Goal: Task Accomplishment & Management: Use online tool/utility

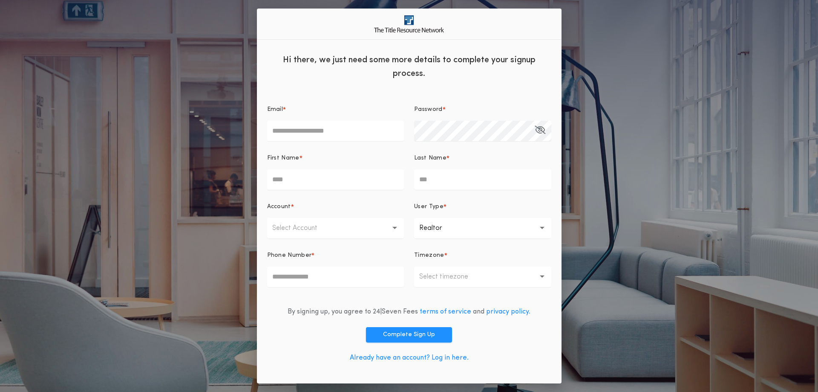
click at [391, 357] on link "Already have an account? Log in here." at bounding box center [409, 357] width 119 height 7
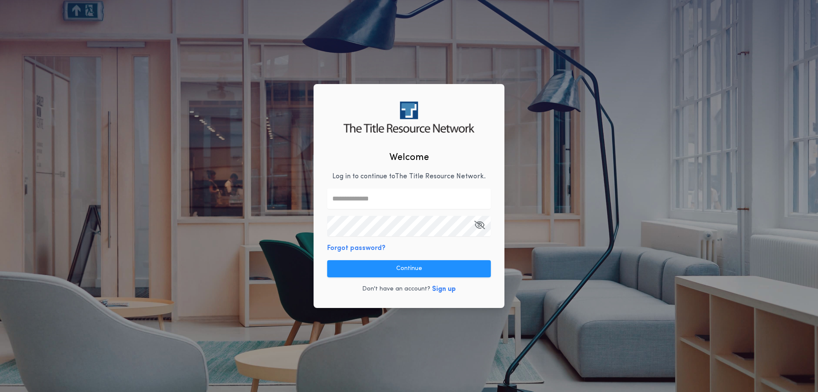
click at [366, 199] on input "text" at bounding box center [409, 198] width 164 height 20
type input "**********"
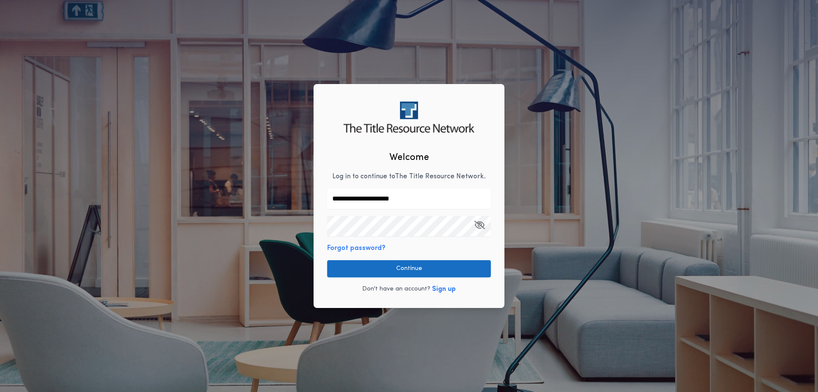
click at [386, 272] on button "Continue" at bounding box center [409, 268] width 164 height 17
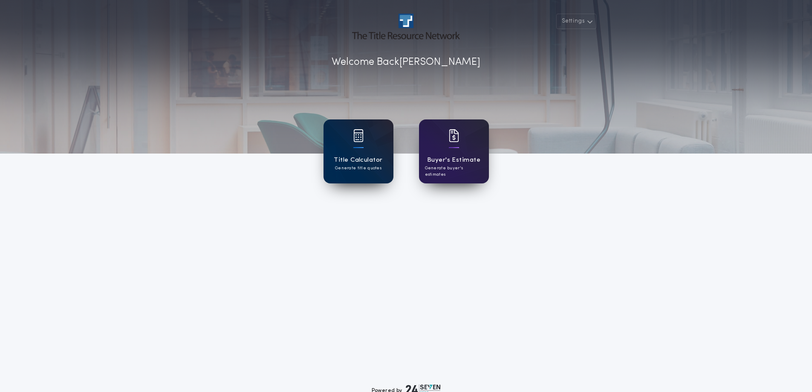
click at [354, 162] on h1 "Title Calculator" at bounding box center [358, 160] width 49 height 10
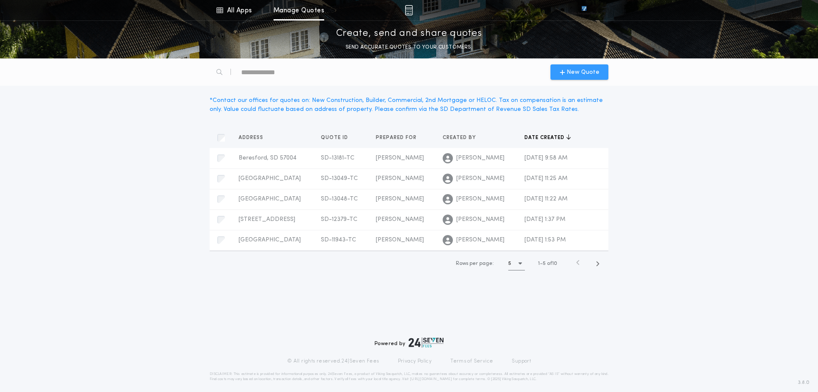
click at [570, 72] on span "New Quote" at bounding box center [583, 72] width 33 height 9
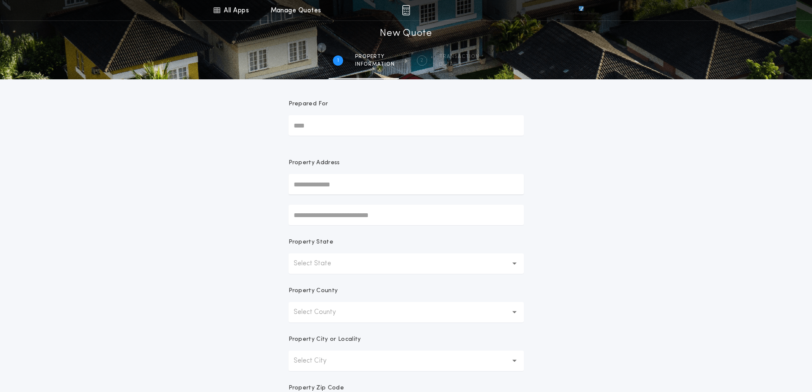
click at [360, 133] on input "Prepared For" at bounding box center [405, 125] width 235 height 20
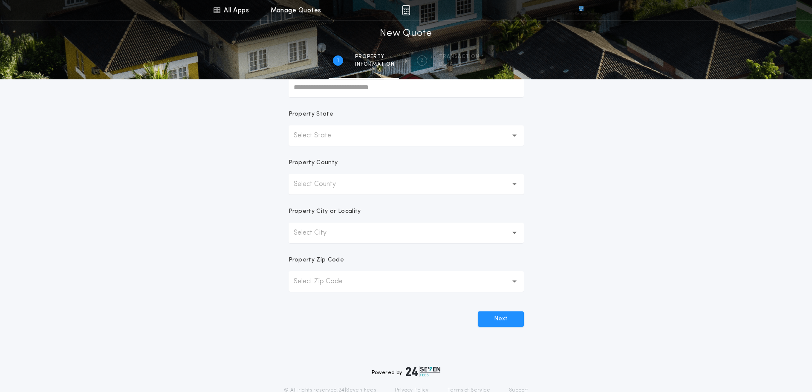
type input "**********"
click at [343, 231] on button "Select City" at bounding box center [405, 232] width 235 height 20
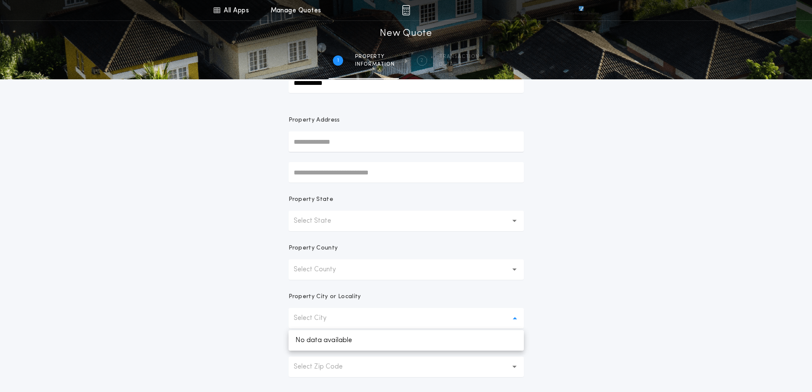
click at [355, 223] on button "Select State" at bounding box center [405, 221] width 235 height 20
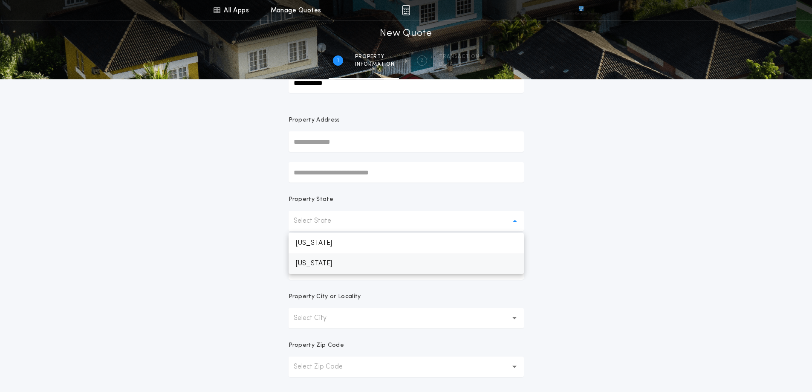
click at [328, 263] on p "[US_STATE]" at bounding box center [405, 263] width 235 height 20
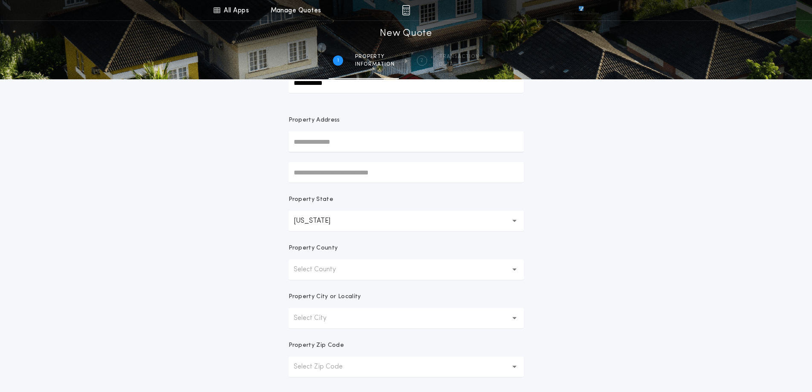
click at [338, 271] on p "Select County" at bounding box center [322, 269] width 56 height 10
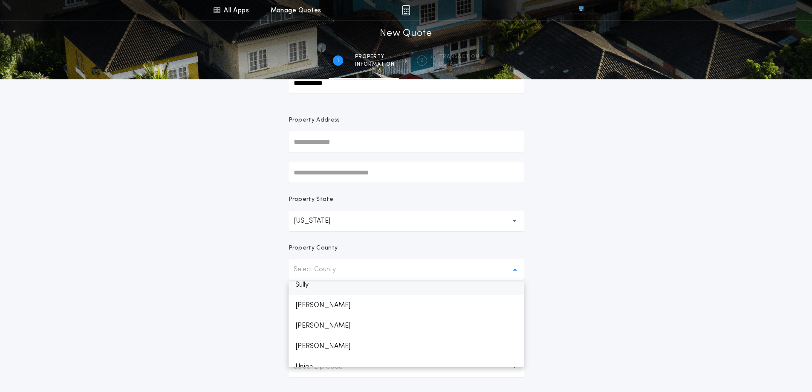
scroll to position [1236, 0]
click at [311, 320] on p "Union" at bounding box center [405, 324] width 235 height 20
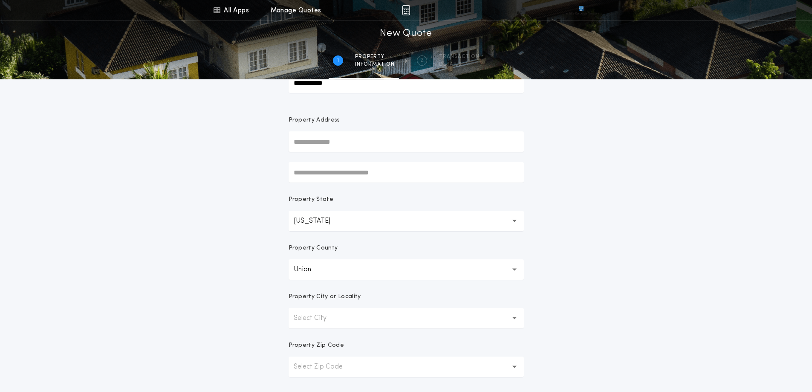
click at [340, 316] on button "Select City" at bounding box center [405, 318] width 235 height 20
click at [323, 376] on p "Beresford" at bounding box center [405, 381] width 235 height 20
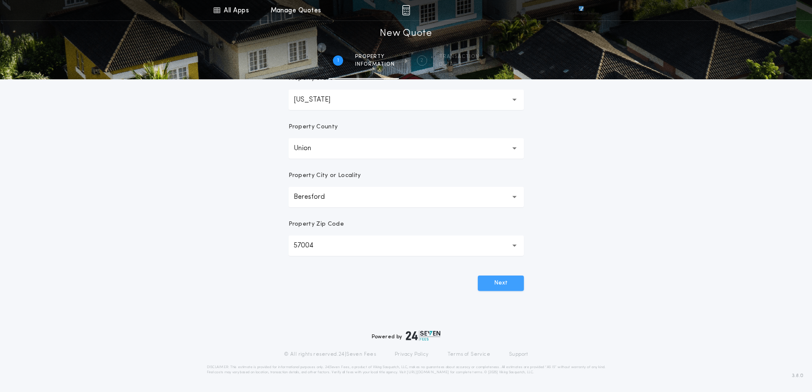
click at [496, 290] on button "Next" at bounding box center [501, 282] width 46 height 15
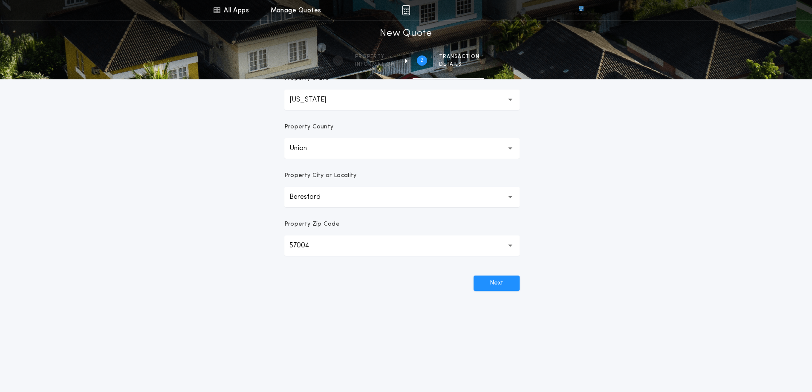
scroll to position [0, 0]
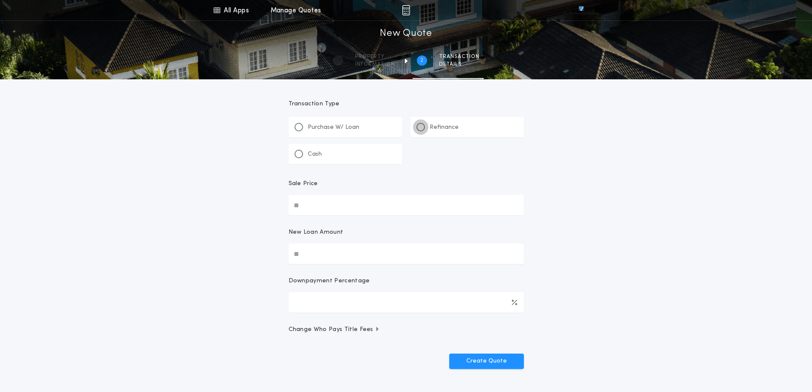
click at [421, 126] on div at bounding box center [420, 127] width 4 height 4
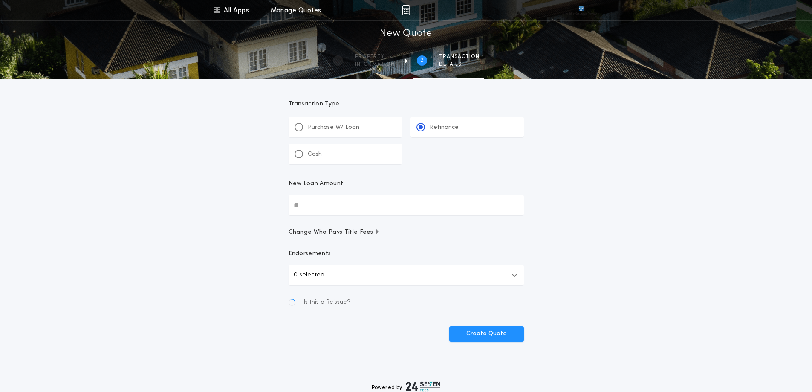
click at [324, 209] on input "New Loan Amount" at bounding box center [405, 205] width 235 height 20
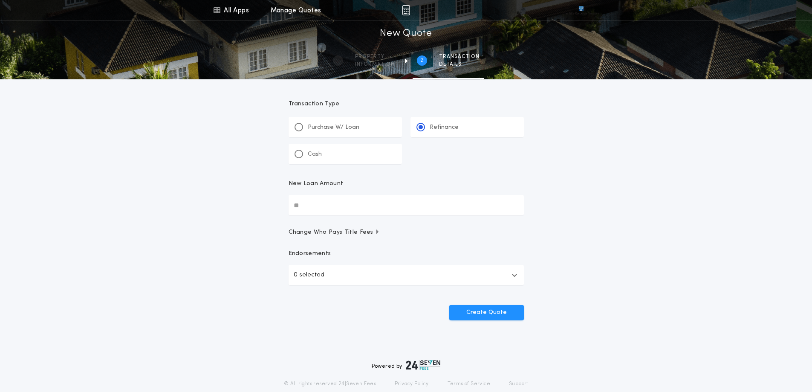
click at [324, 210] on input "New Loan Amount" at bounding box center [405, 205] width 235 height 20
click at [325, 211] on input "New Loan Amount" at bounding box center [405, 205] width 235 height 20
type input "********"
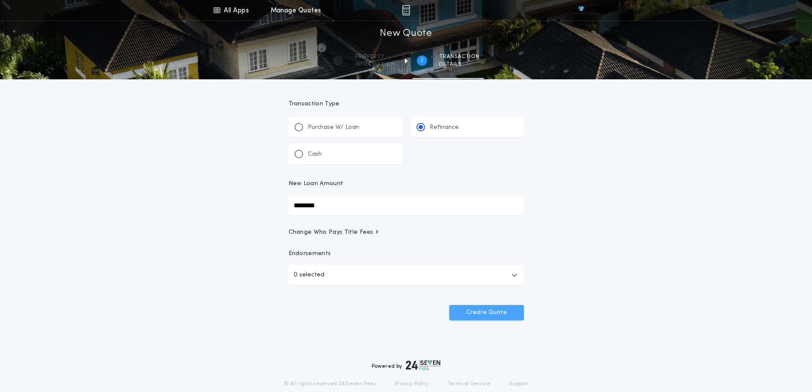
click at [500, 311] on button "Create Quote" at bounding box center [486, 312] width 75 height 15
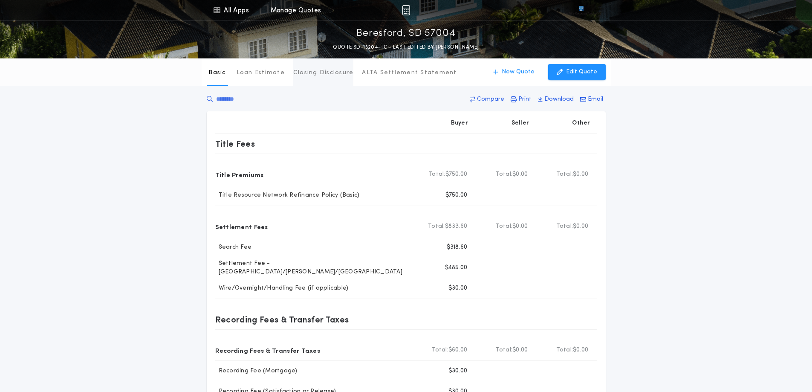
click at [311, 72] on p "Closing Disclosure" at bounding box center [323, 73] width 61 height 9
